Goal: Task Accomplishment & Management: Complete application form

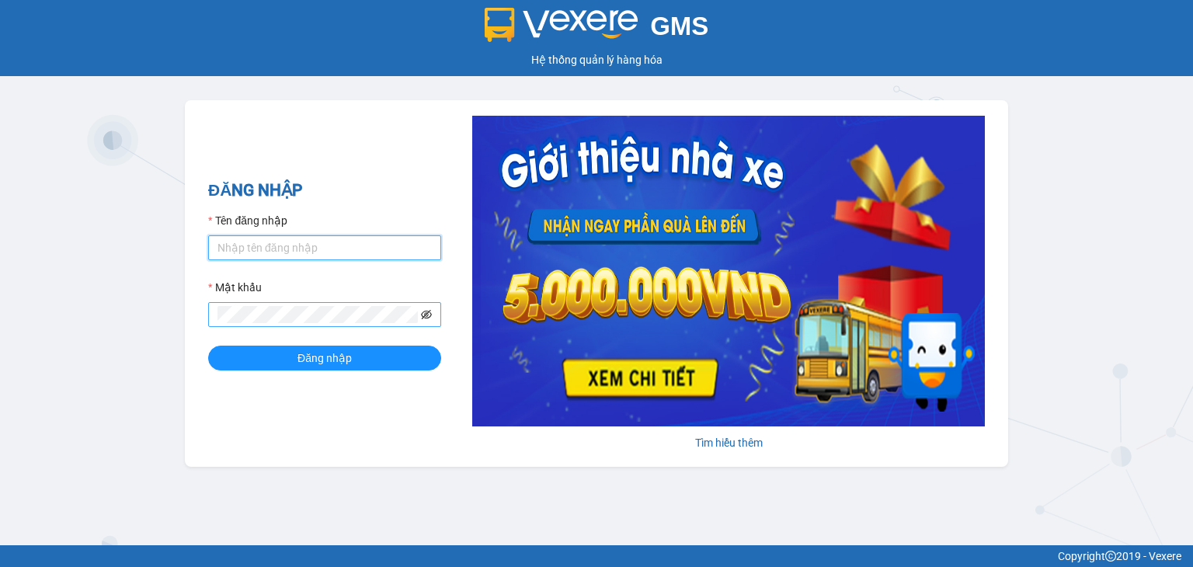
type input "nhi.tha"
drag, startPoint x: 431, startPoint y: 312, endPoint x: 418, endPoint y: 314, distance: 13.4
click at [429, 312] on icon "eye-invisible" at bounding box center [426, 314] width 11 height 11
click at [208, 346] on button "Đăng nhập" at bounding box center [324, 358] width 233 height 25
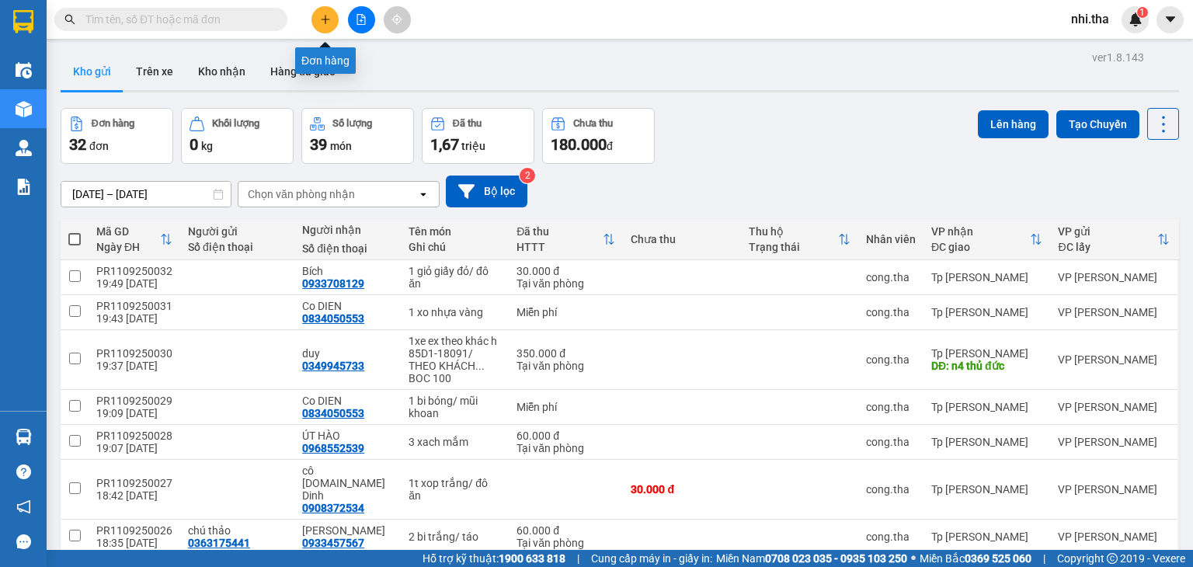
click at [327, 23] on icon "plus" at bounding box center [325, 19] width 11 height 11
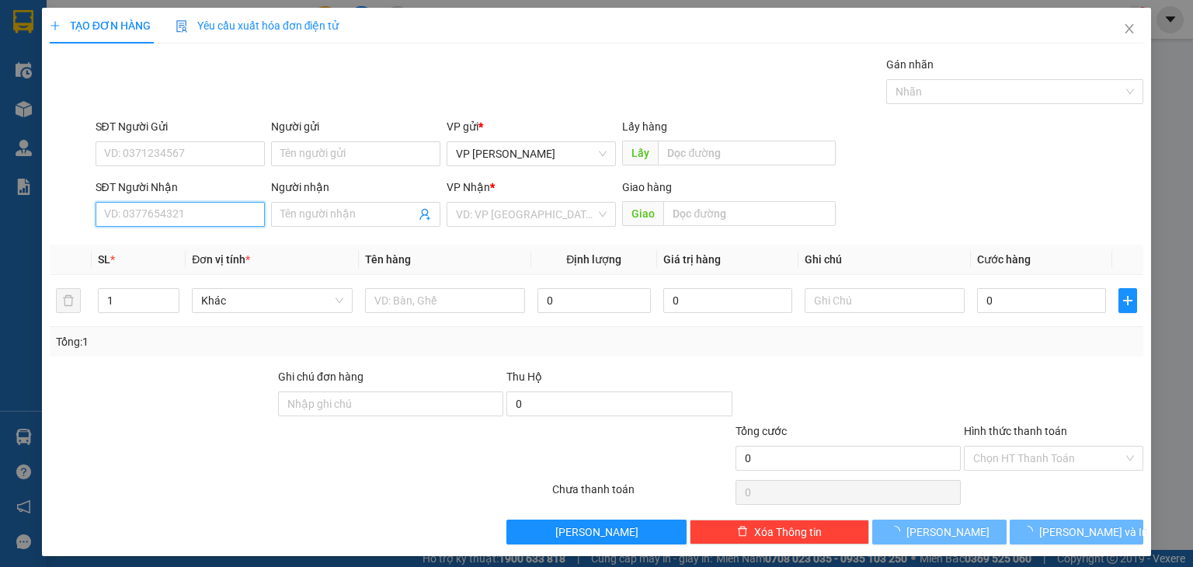
click at [207, 217] on input "SĐT Người Nhận" at bounding box center [180, 214] width 169 height 25
paste input "0938809919"
type input "0938809919"
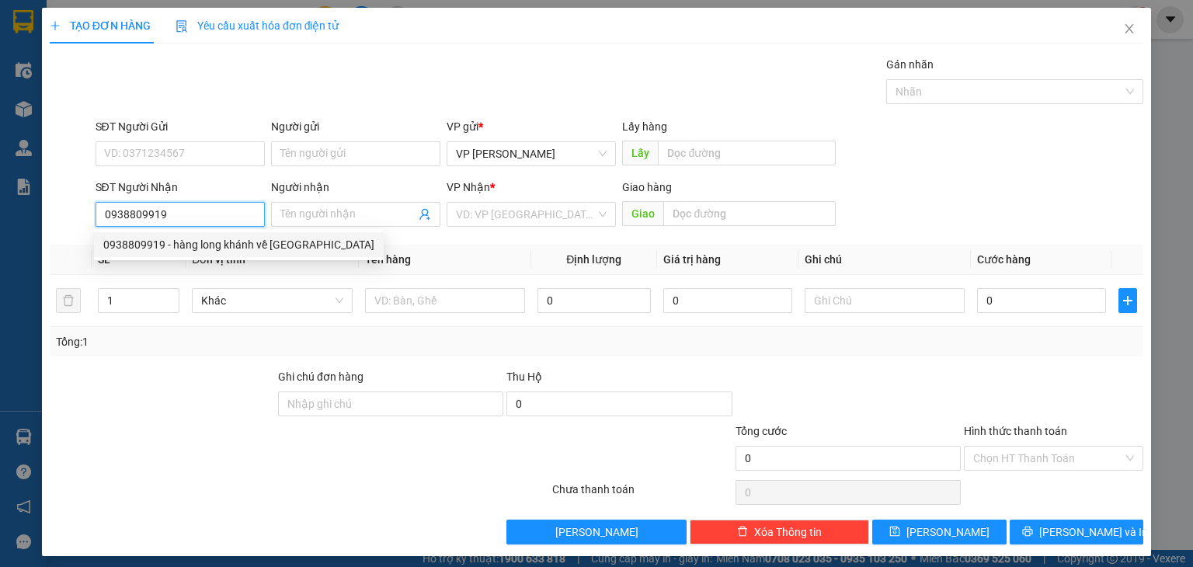
click at [241, 246] on div "0938809919 - hàng long khánh về [GEOGRAPHIC_DATA]" at bounding box center [238, 244] width 271 height 17
type input "hàng long khánh về [GEOGRAPHIC_DATA]"
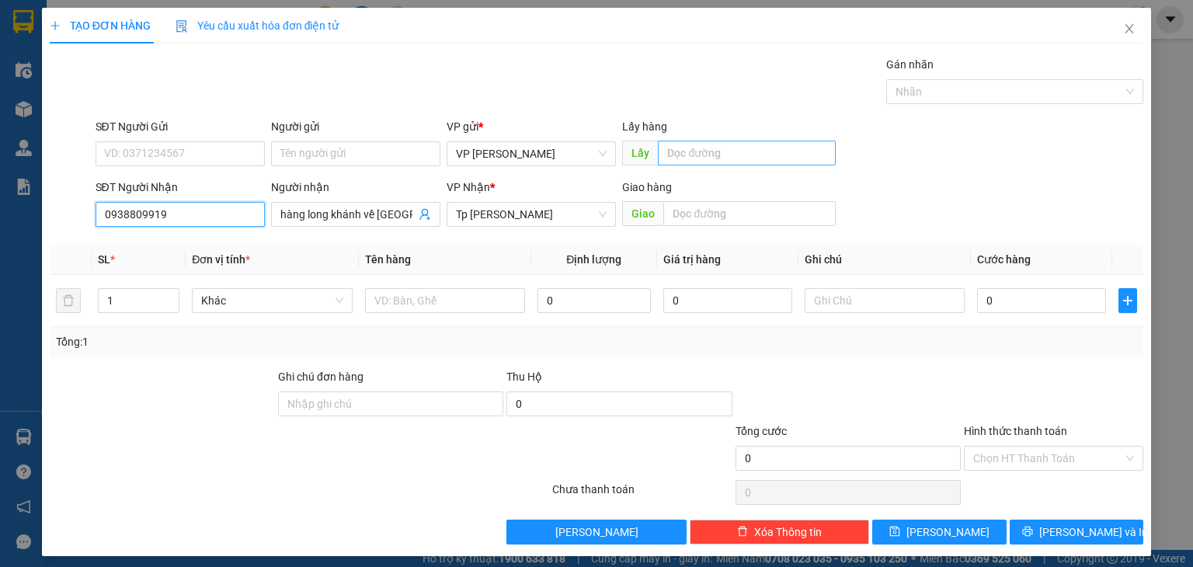
type input "0938809919"
click at [674, 151] on input "text" at bounding box center [747, 153] width 178 height 25
paste input "ư"
paste input "óc"
paste input "àng"
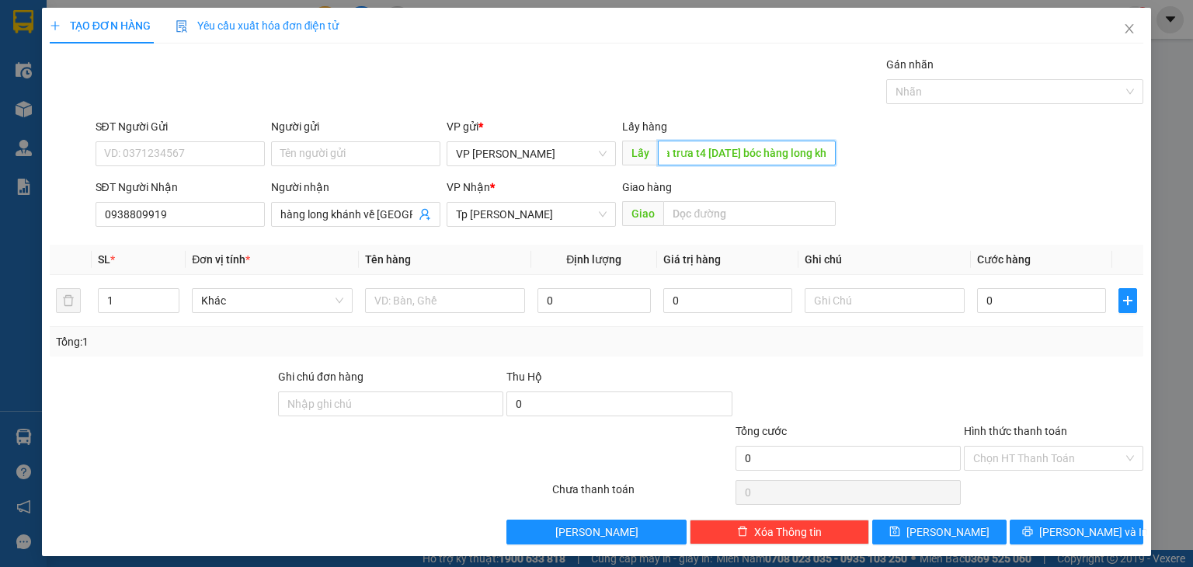
paste input "ánh"
paste input "ê"
paste input "ề"
type input "xe 388 ra trưa t4 10/9/25 bóc hàng long khánh về PR"
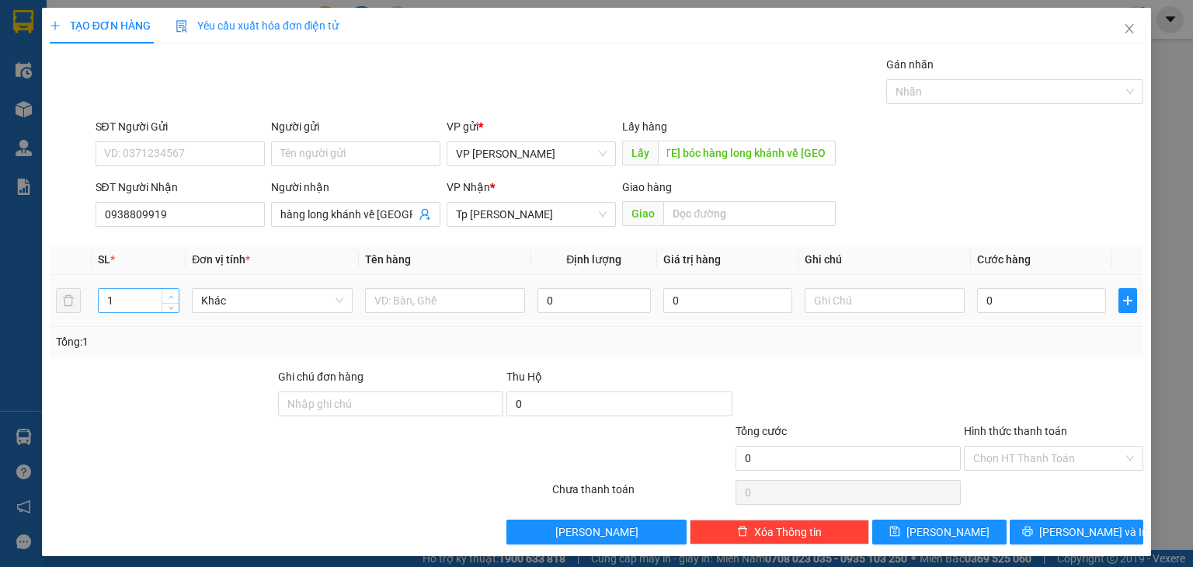
type input "2"
click at [168, 296] on icon "up" at bounding box center [170, 296] width 5 height 5
click at [385, 301] on input "text" at bounding box center [445, 300] width 160 height 25
paste input "â"
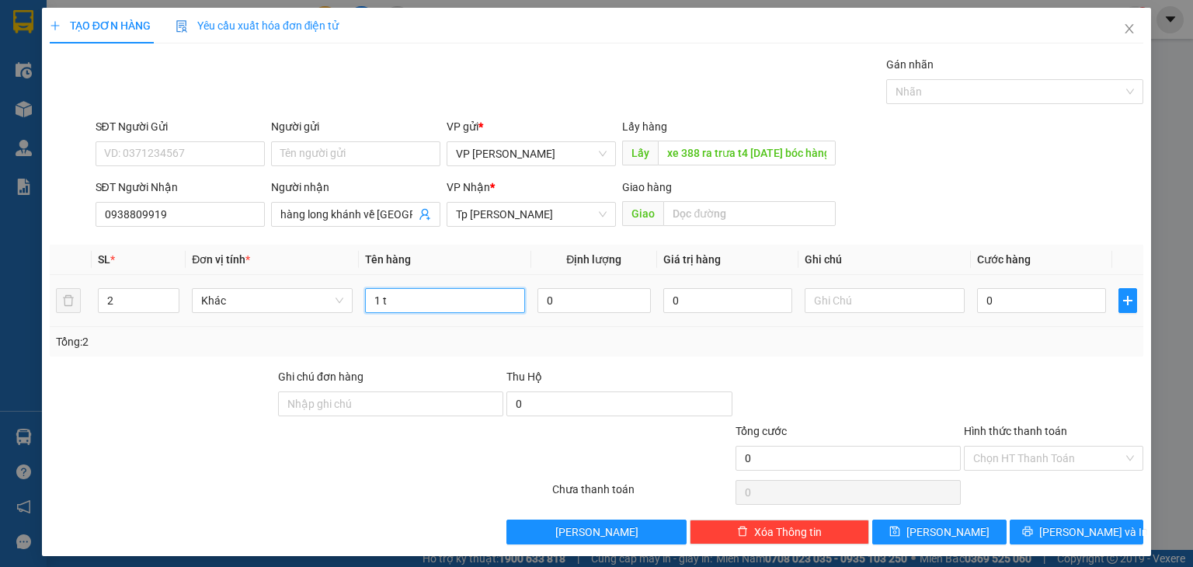
paste input "ấ"
paste input "ì"
paste input "ám"
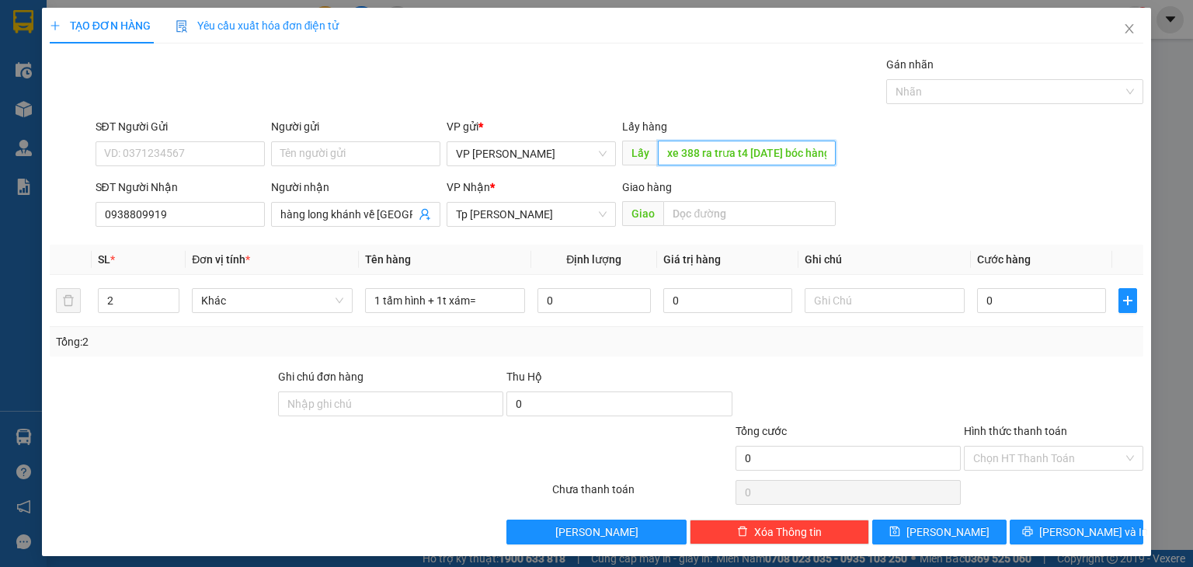
click at [712, 151] on input "xe 388 ra trưa t4 10/9/25 bóc hàng long khánh về PR" at bounding box center [747, 153] width 178 height 25
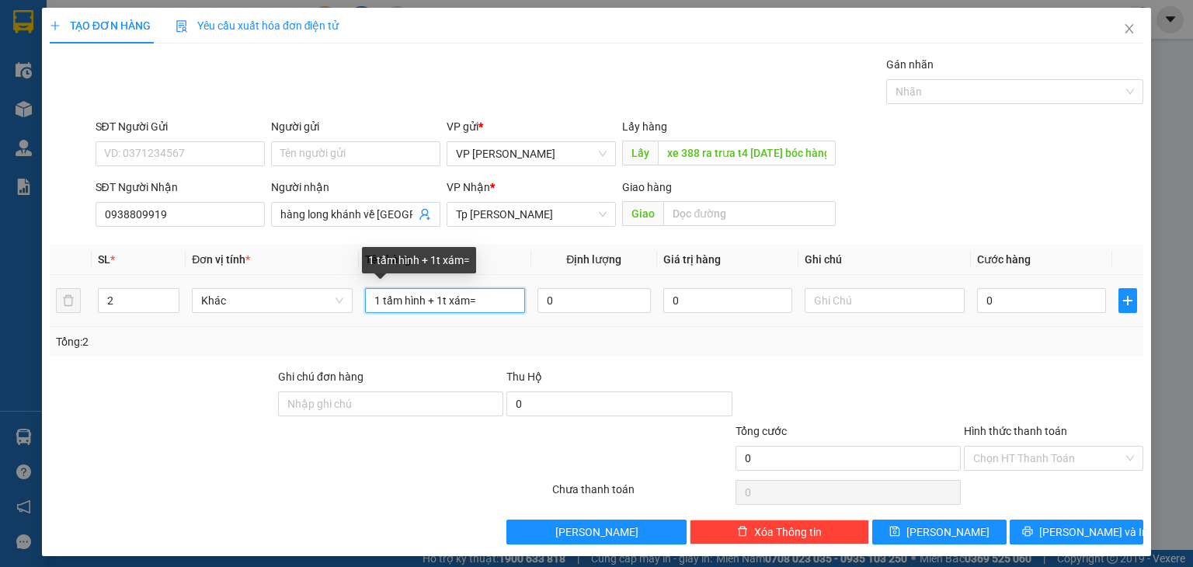
click at [491, 300] on input "1 tấm hình + 1t xám=" at bounding box center [445, 300] width 160 height 25
paste input "xe 388 ra trưa t4 10/9/25 bóc hàng long khánh về PR"
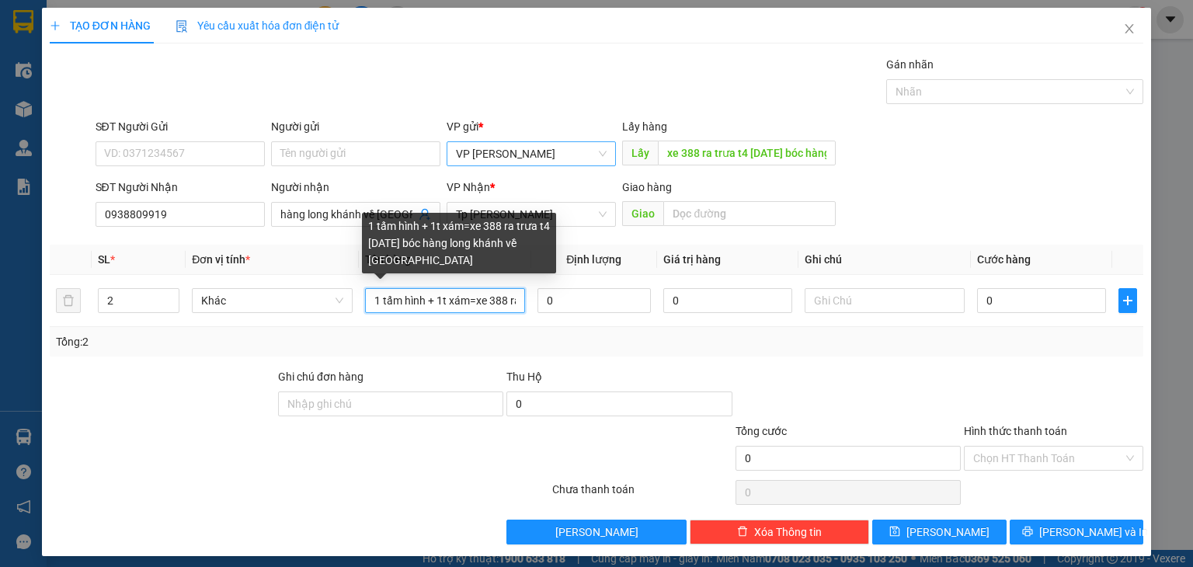
scroll to position [0, 217]
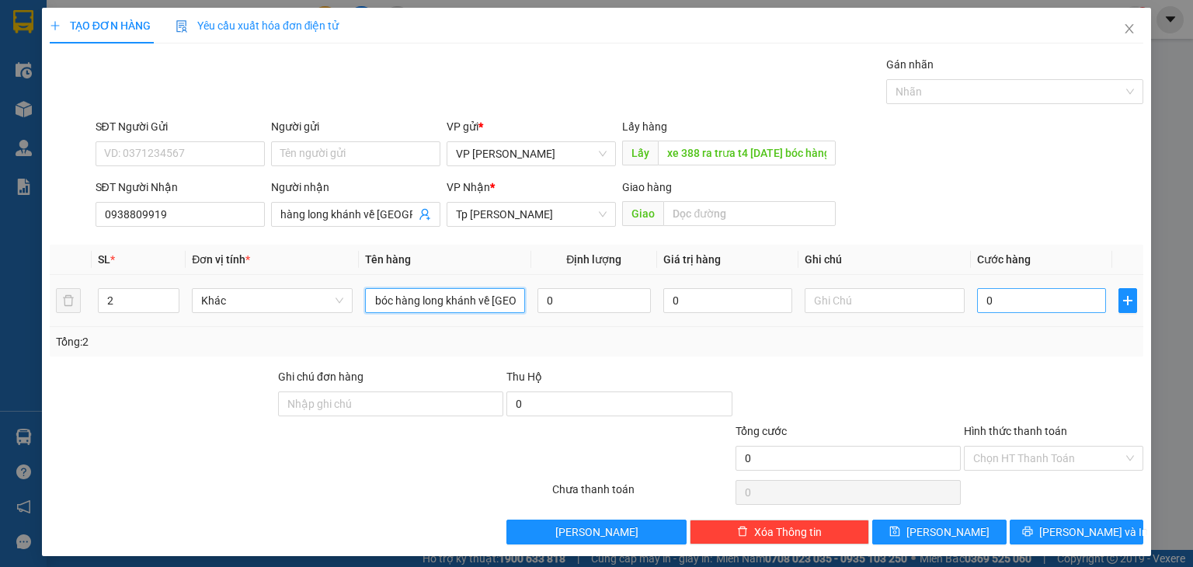
type input "1 tấm hình + 1t xám=xe 388 ra trưa t4 10/9/25 bóc hàng long khánh về PR"
click at [995, 302] on input "0" at bounding box center [1041, 300] width 129 height 25
type input "9"
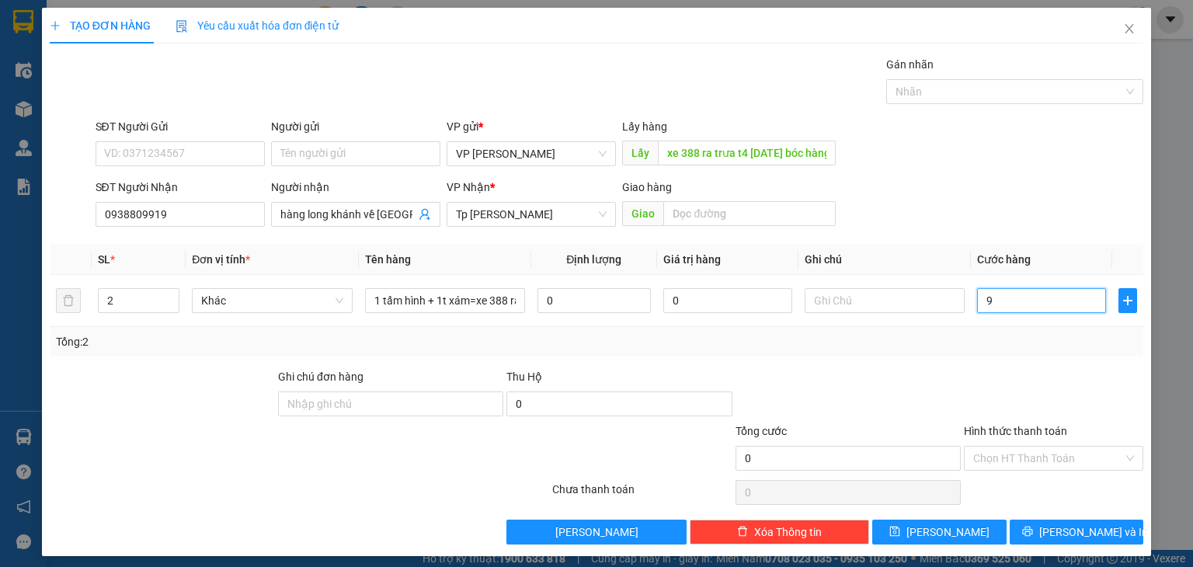
type input "9"
type input "90"
type input "90.000"
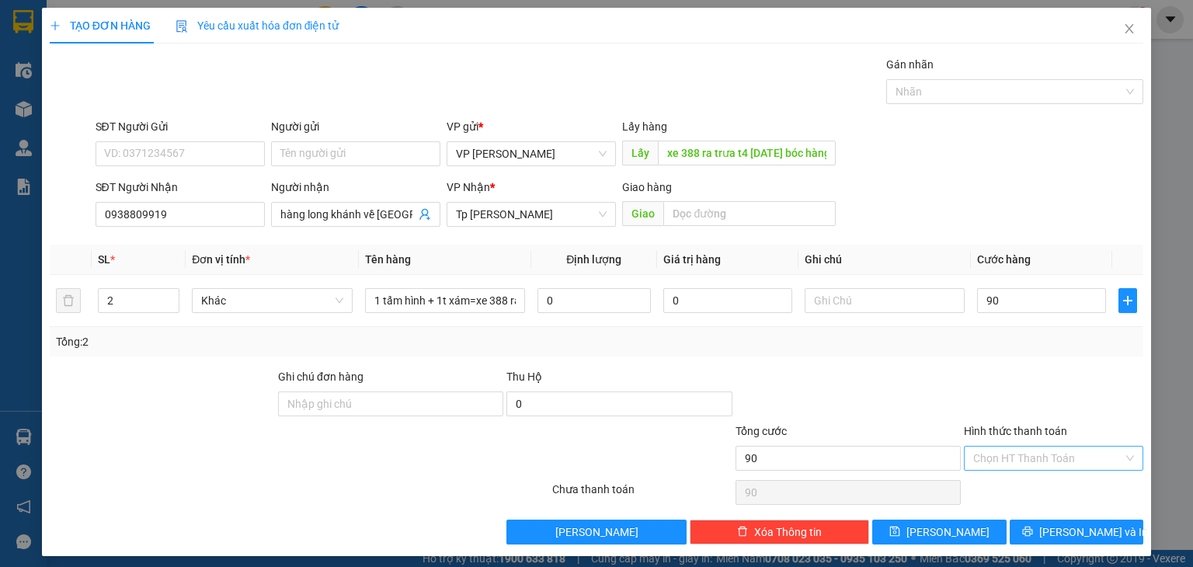
type input "90.000"
click at [1016, 457] on input "Hình thức thanh toán" at bounding box center [1048, 457] width 150 height 23
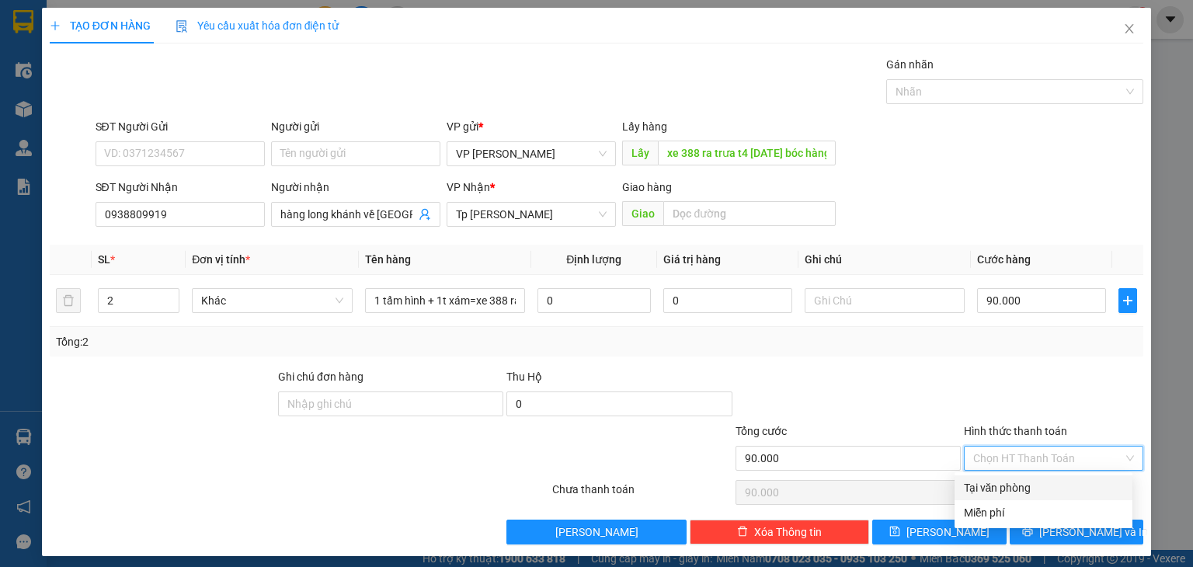
click at [1006, 486] on div "Tại văn phòng" at bounding box center [1043, 487] width 159 height 17
type input "0"
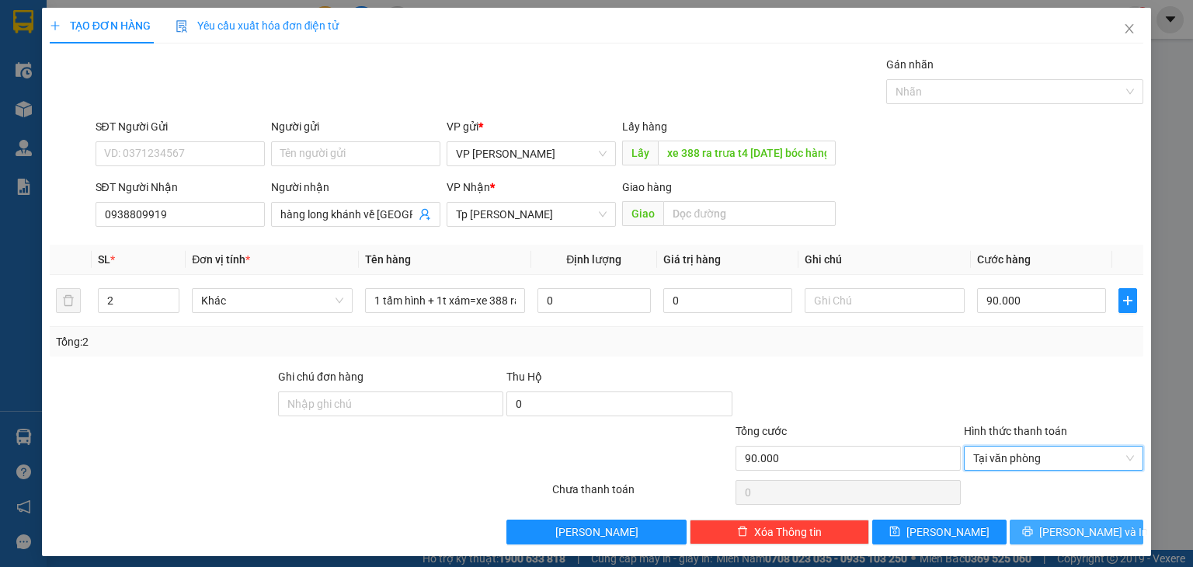
click at [1033, 526] on icon "printer" at bounding box center [1027, 531] width 11 height 11
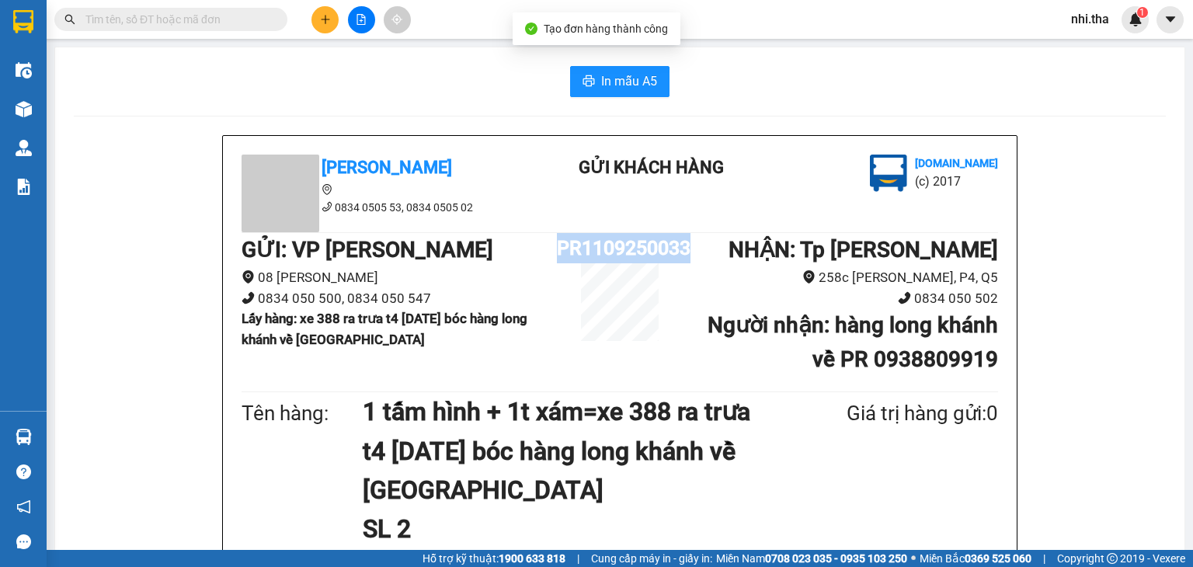
drag, startPoint x: 553, startPoint y: 246, endPoint x: 684, endPoint y: 248, distance: 131.2
click at [684, 248] on div "GỬI : VP Phan Rang 08 Đoàn Thị Điểm 0834 050 500, 0834 050 547 Lấy hàng : xe 38…" at bounding box center [619, 310] width 756 height 155
copy div "PR1109250033"
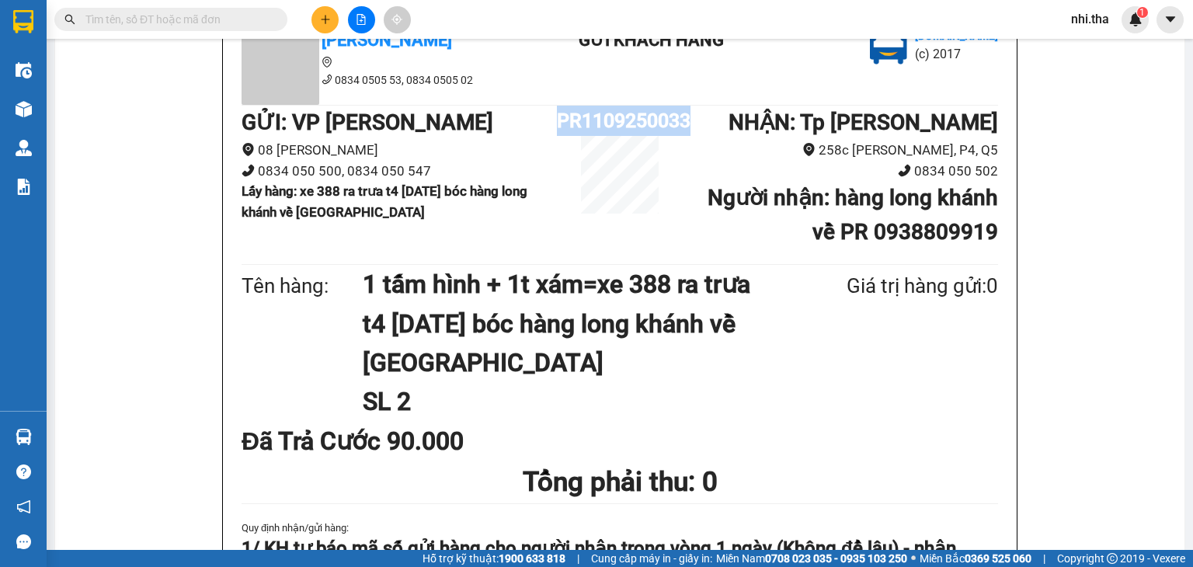
scroll to position [155, 0]
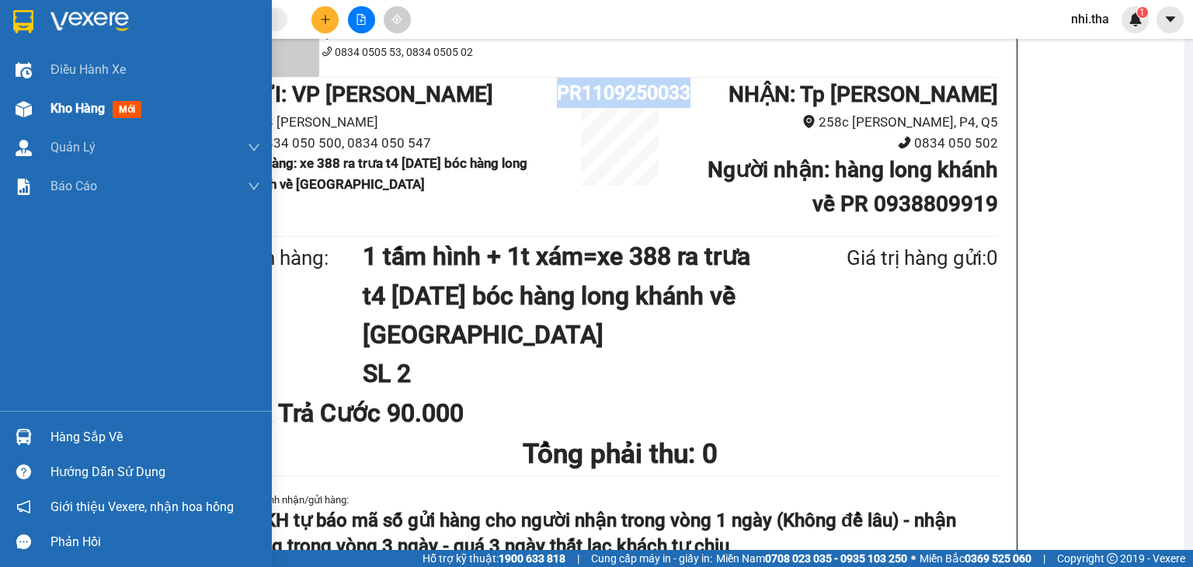
click at [53, 109] on span "Kho hàng" at bounding box center [77, 108] width 54 height 15
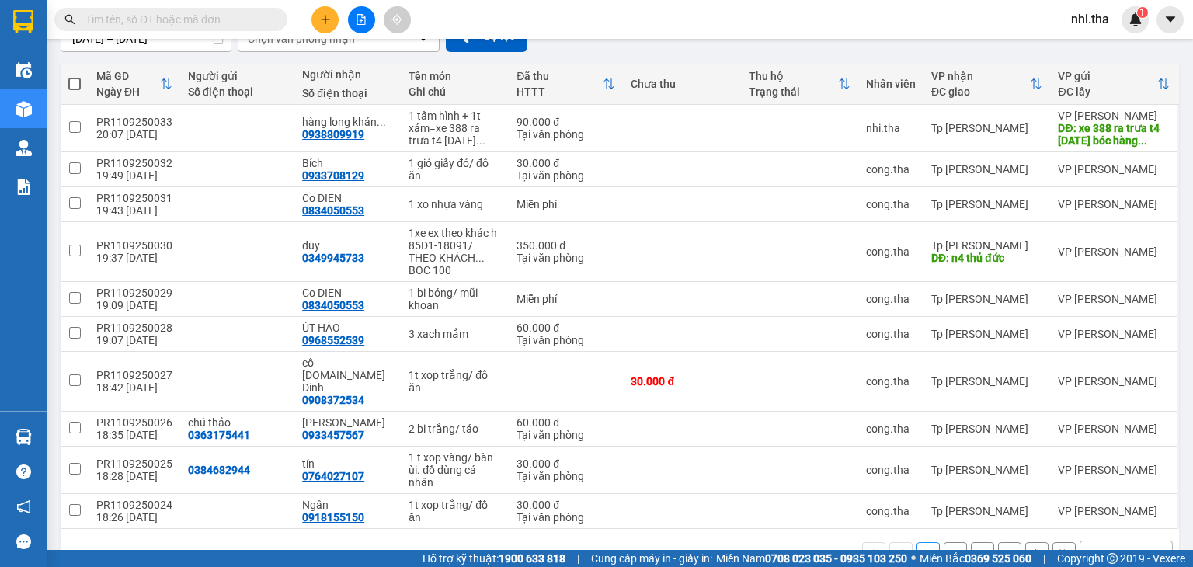
click at [1096, 546] on div "10 / trang" at bounding box center [1113, 554] width 48 height 16
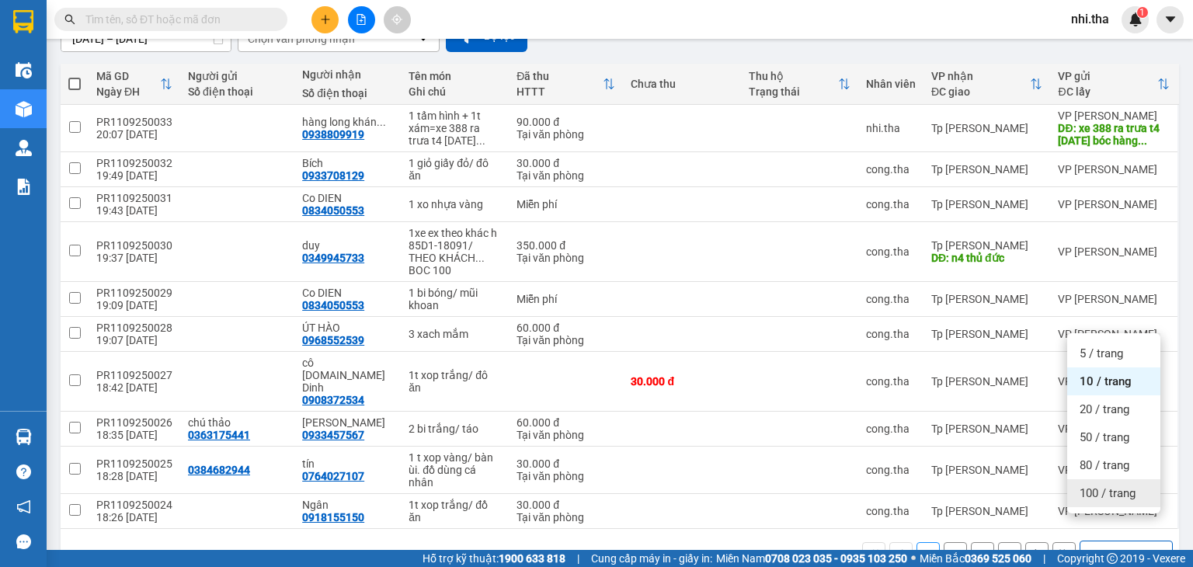
click at [1091, 498] on span "100 / trang" at bounding box center [1107, 493] width 56 height 16
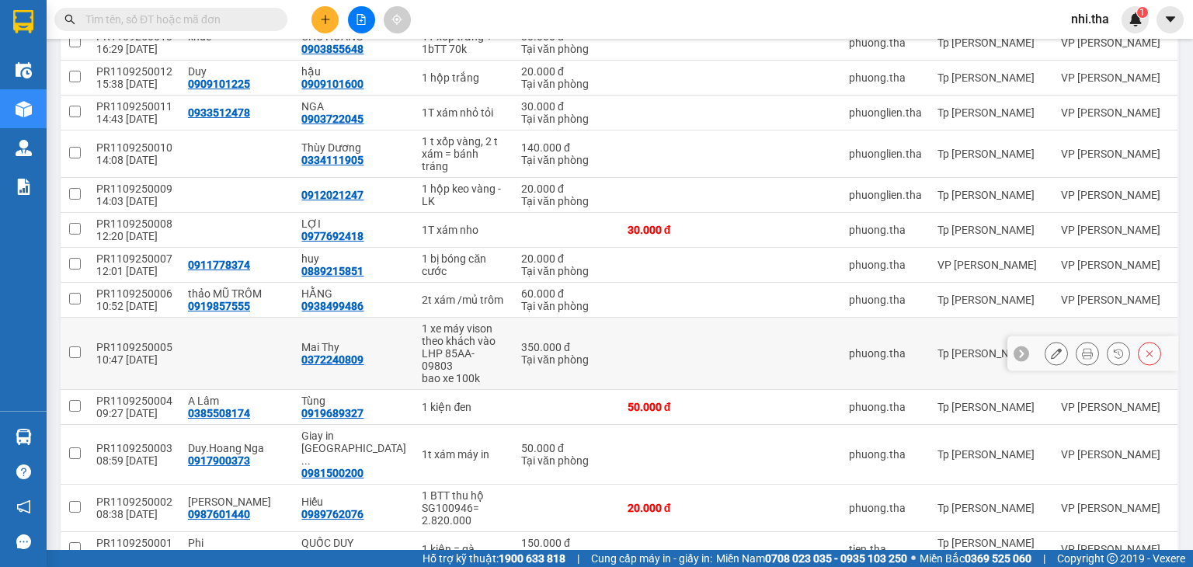
scroll to position [1020, 0]
